Goal: Task Accomplishment & Management: Manage account settings

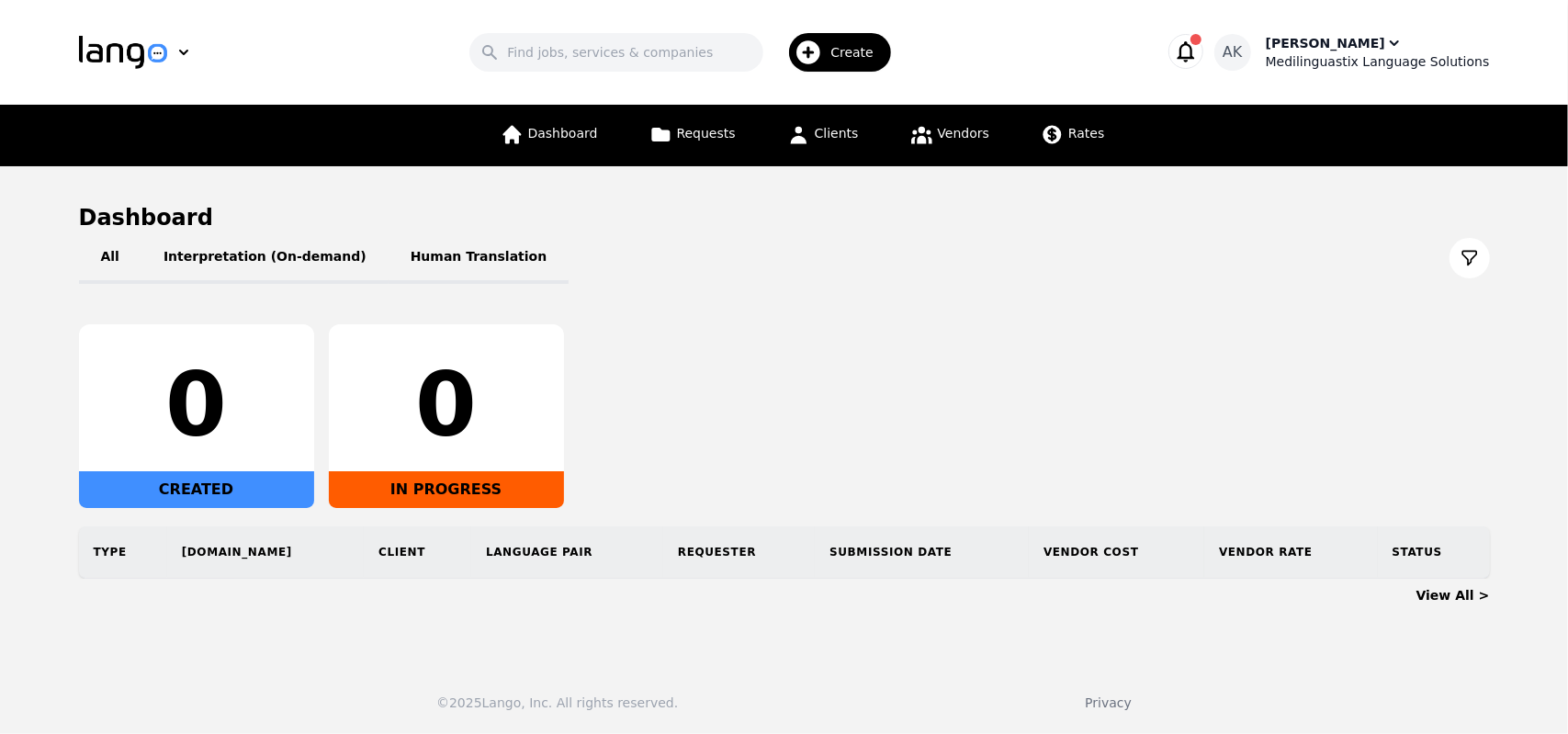
click at [1299, 50] on div "Ameet Kumar" at bounding box center [1325, 43] width 119 height 18
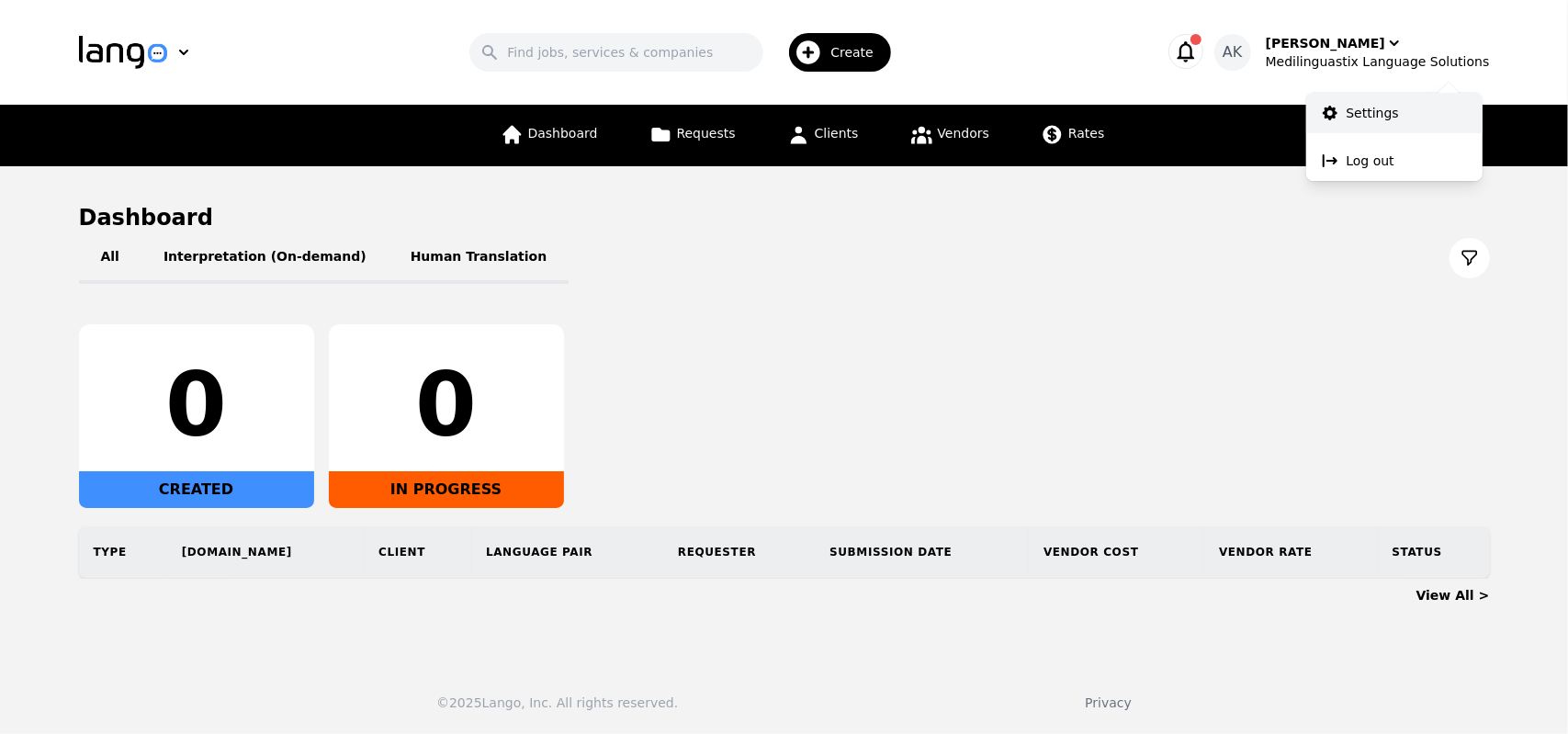
click at [1343, 111] on link "Settings" at bounding box center [1394, 113] width 176 height 40
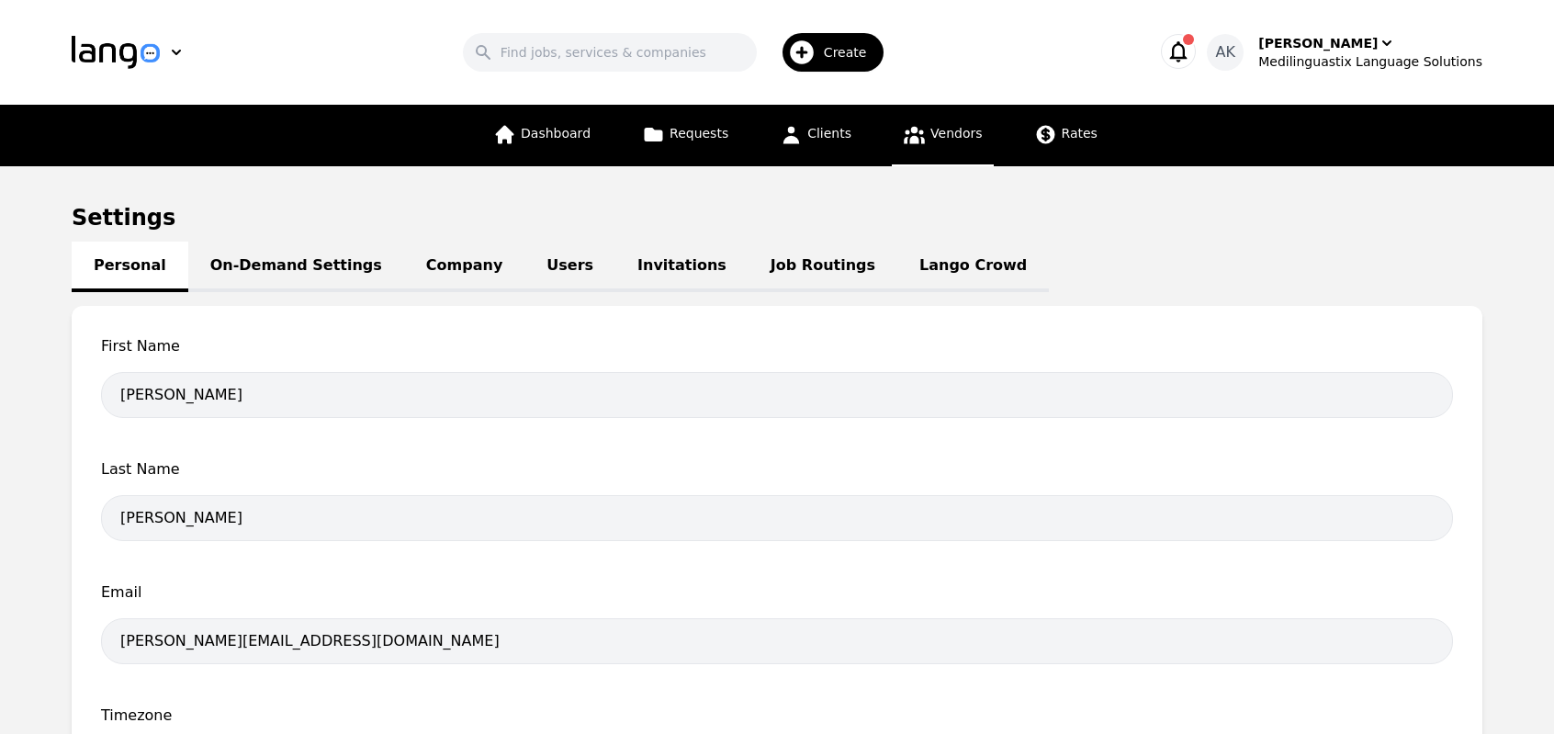
click at [914, 144] on icon at bounding box center [914, 134] width 23 height 23
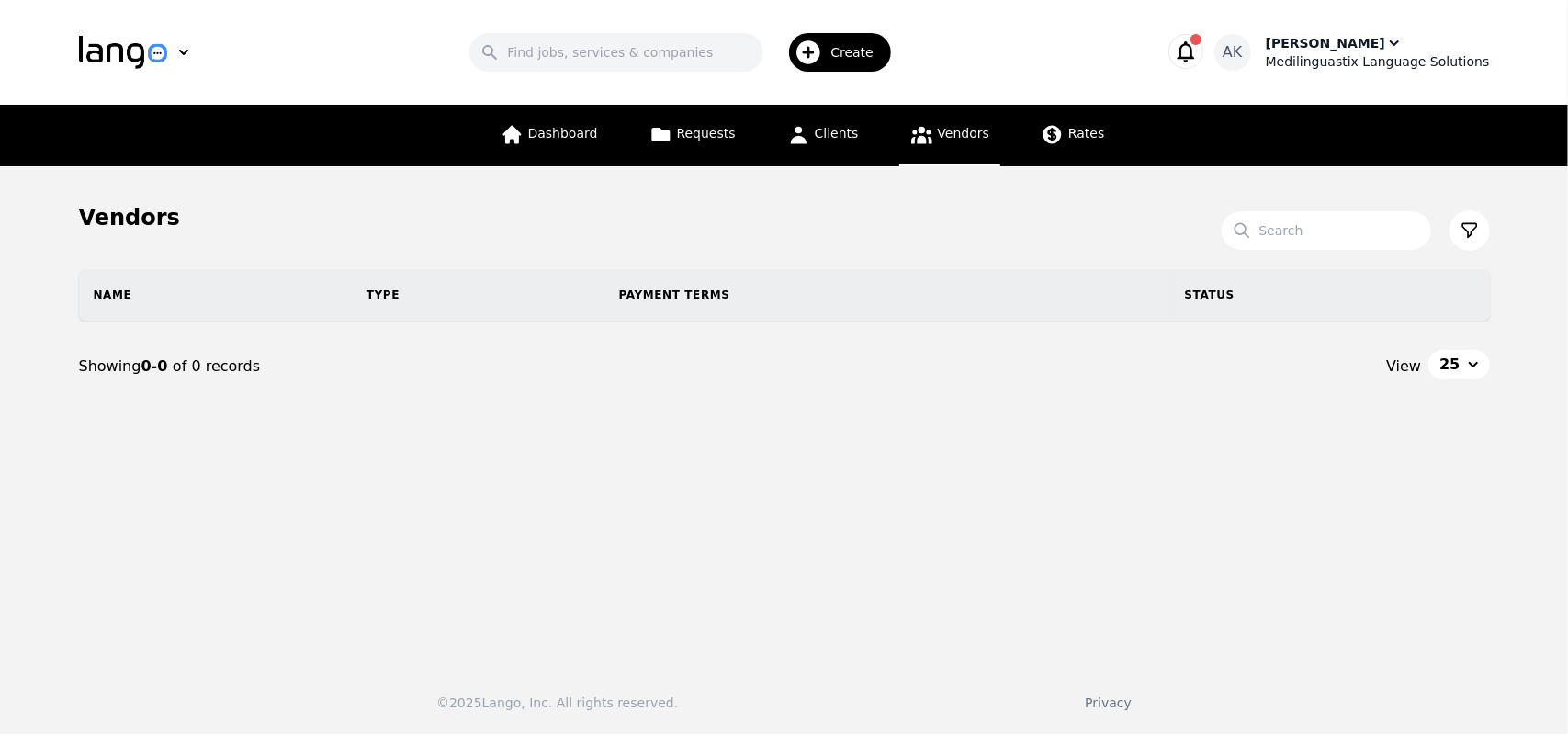
click at [1309, 58] on div "Medilinguastix Language Solutions" at bounding box center [1378, 61] width 224 height 18
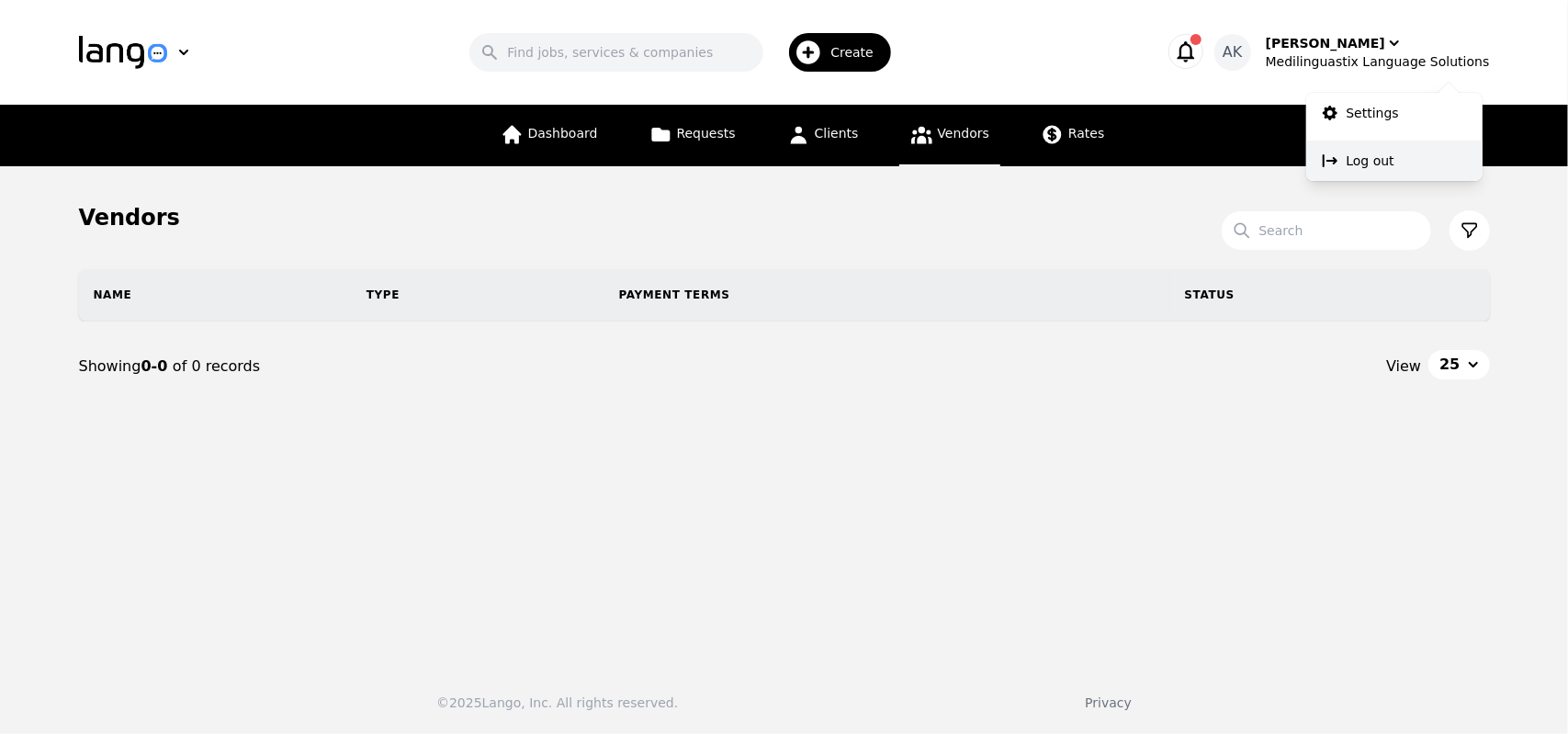
click at [1345, 158] on button "Log out" at bounding box center [1394, 161] width 176 height 40
